Goal: Obtain resource: Obtain resource

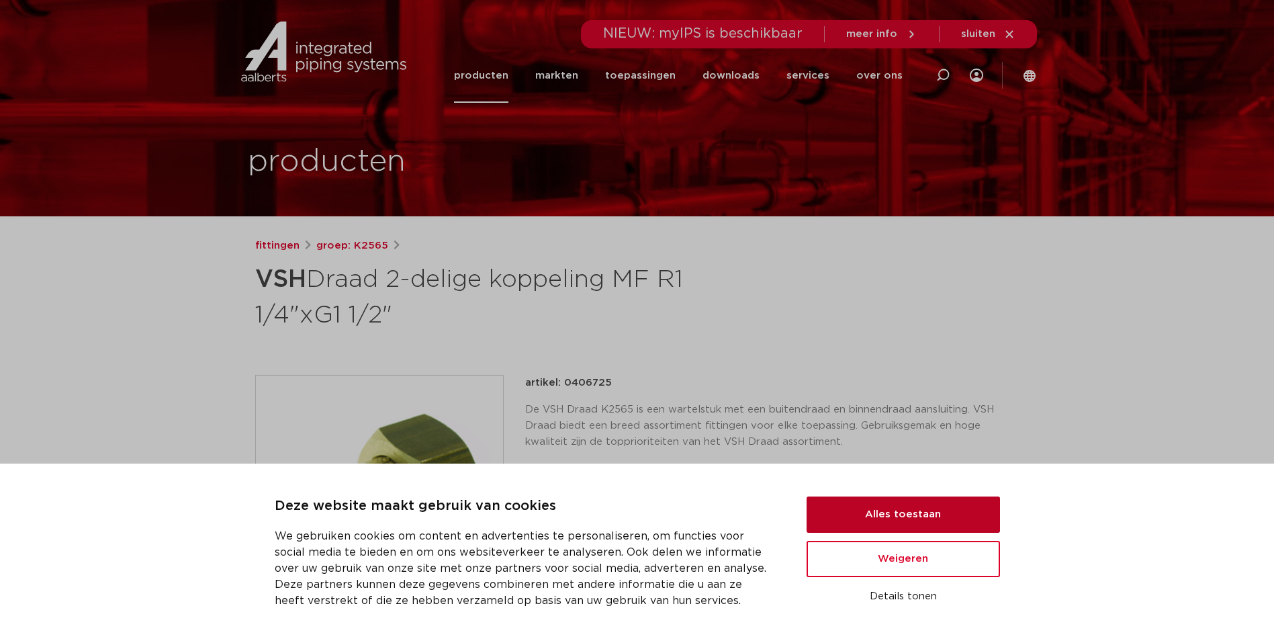
click at [922, 500] on button "Alles toestaan" at bounding box center [903, 514] width 193 height 36
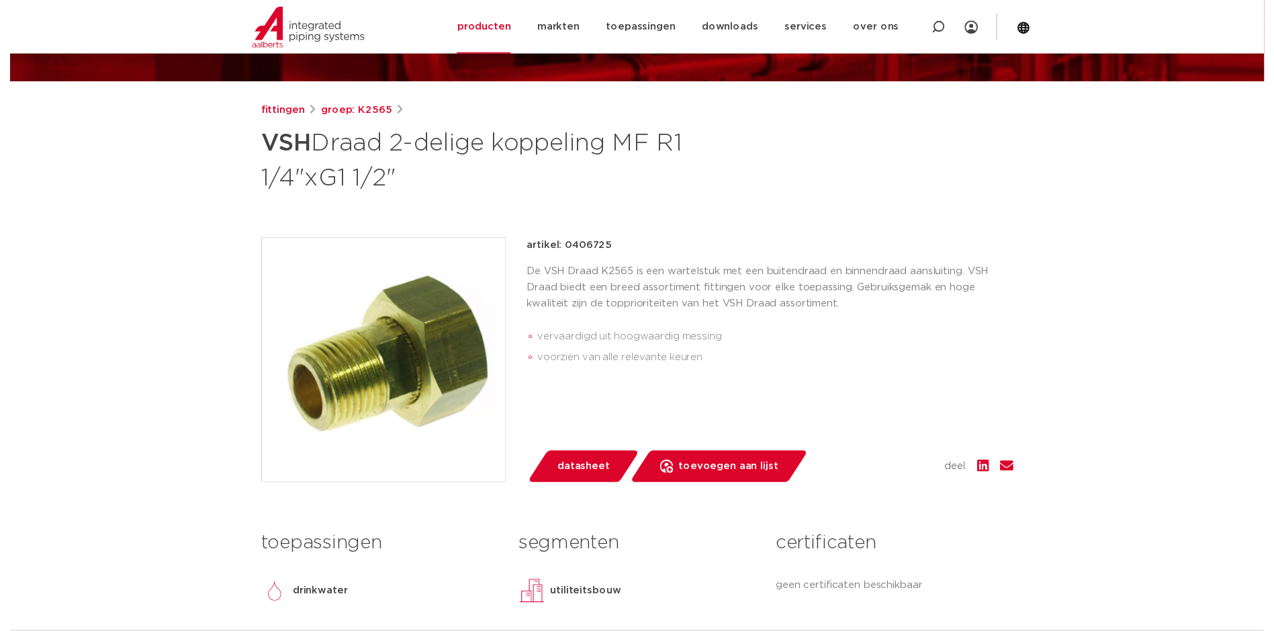
scroll to position [134, 0]
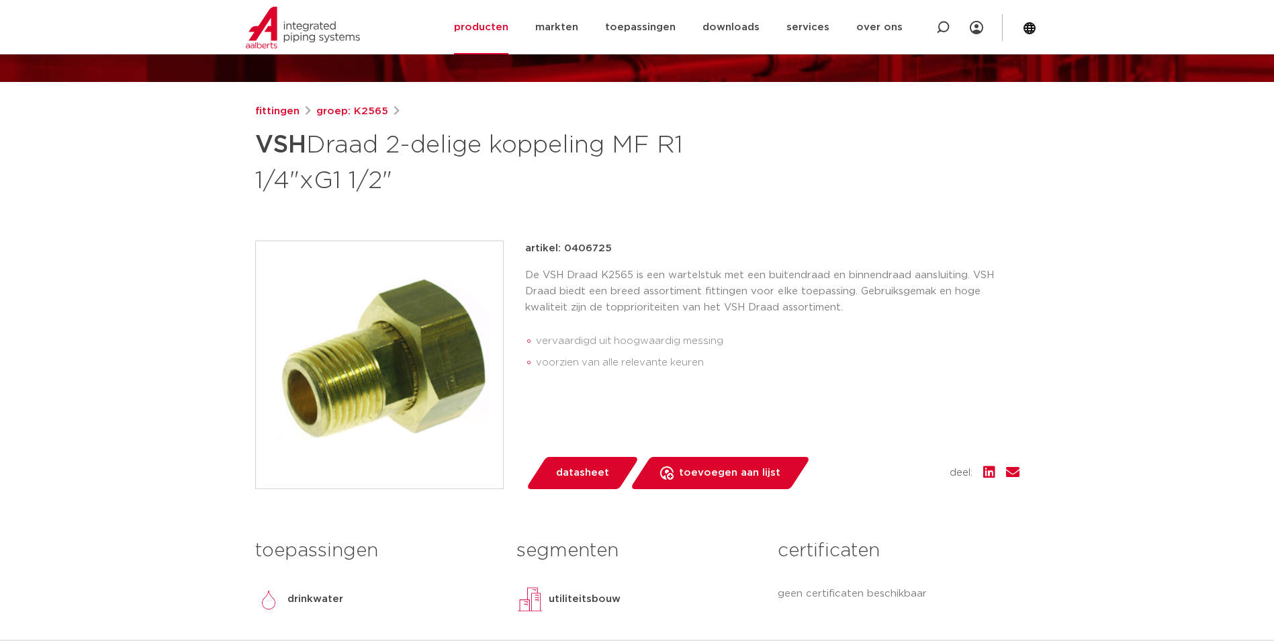
click at [588, 462] on span "datasheet" at bounding box center [582, 472] width 53 height 21
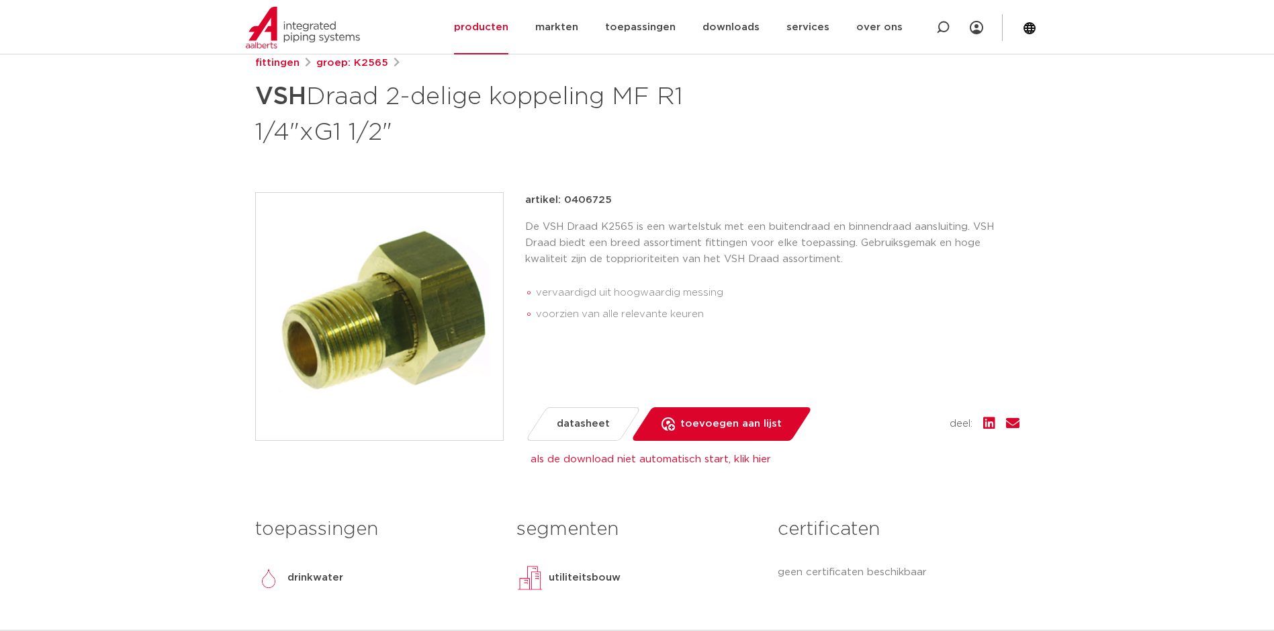
scroll to position [269, 0]
